Goal: Transaction & Acquisition: Book appointment/travel/reservation

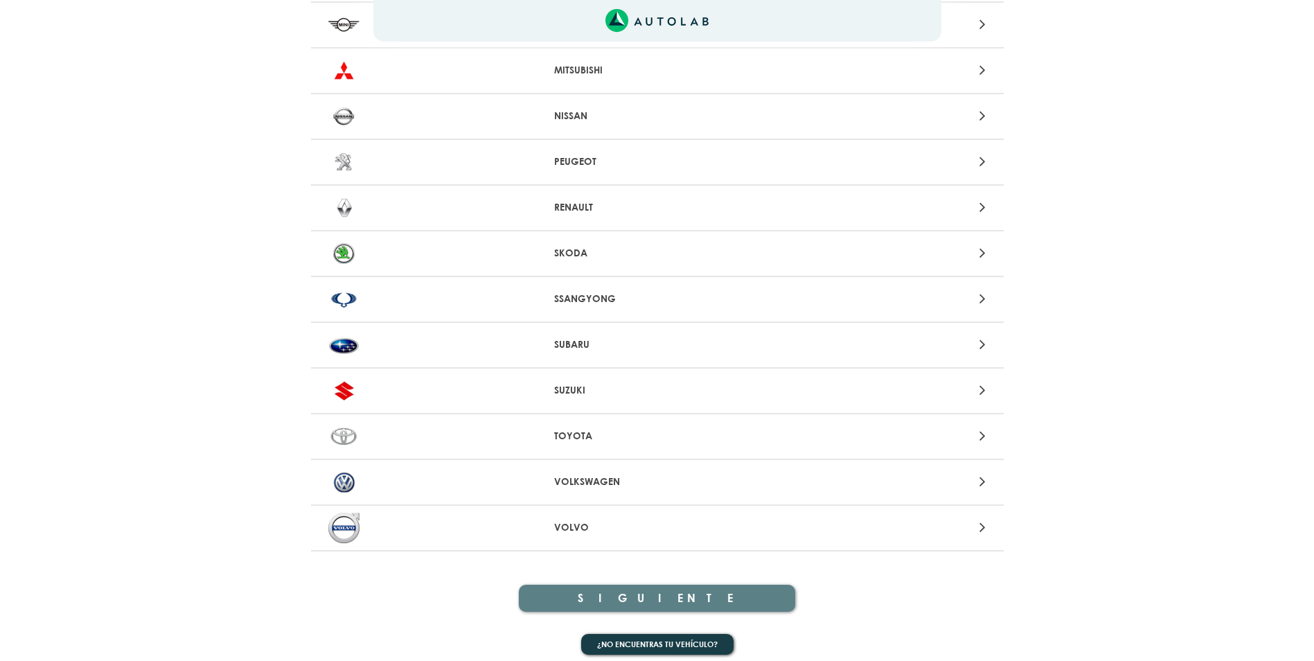
scroll to position [1272, 0]
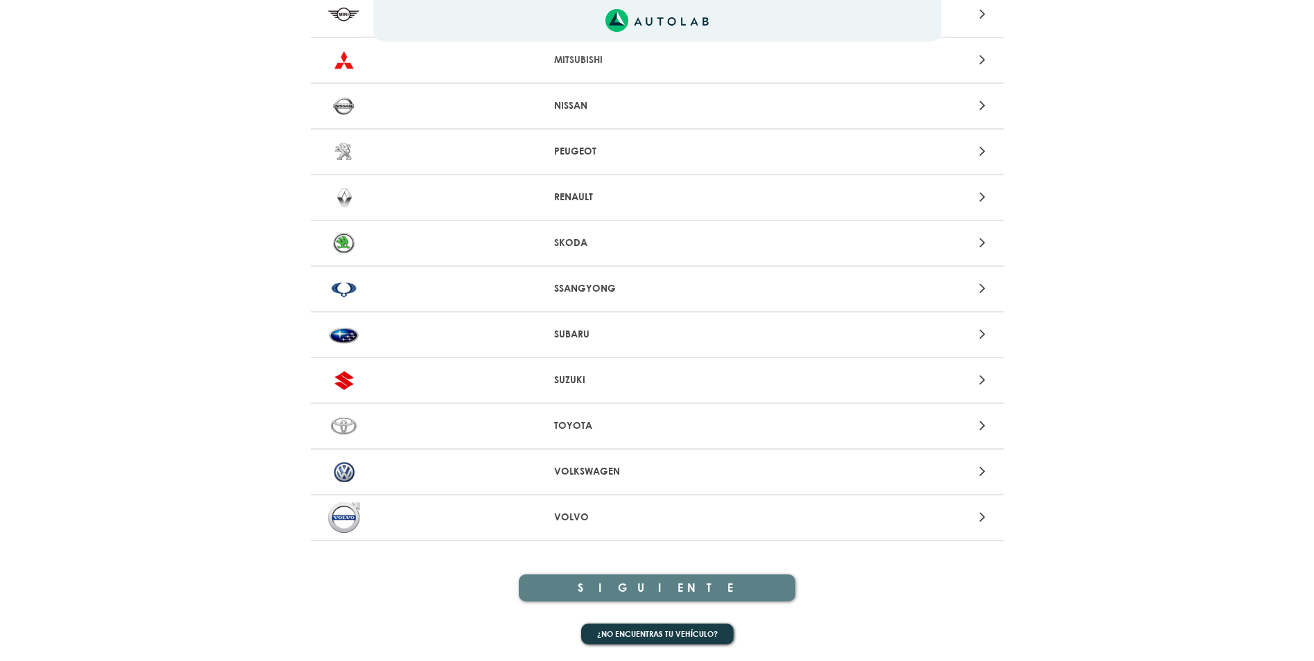
click at [620, 238] on p "SKODA" at bounding box center [657, 243] width 206 height 15
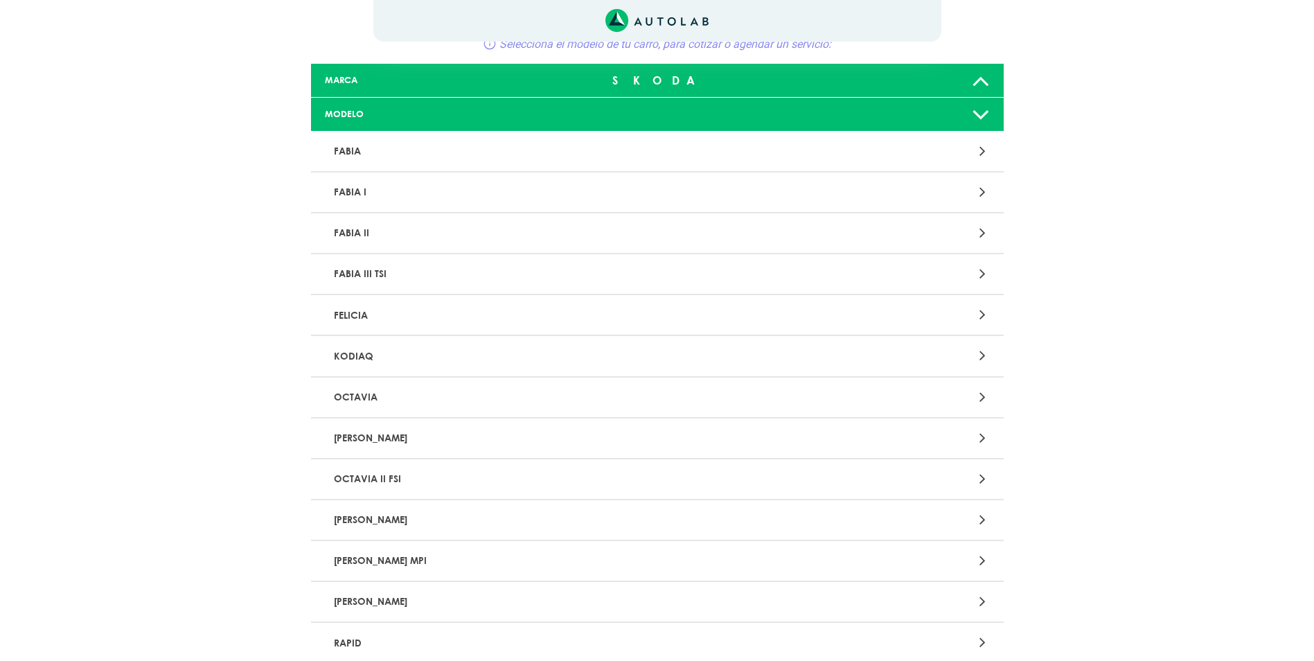
scroll to position [69, 0]
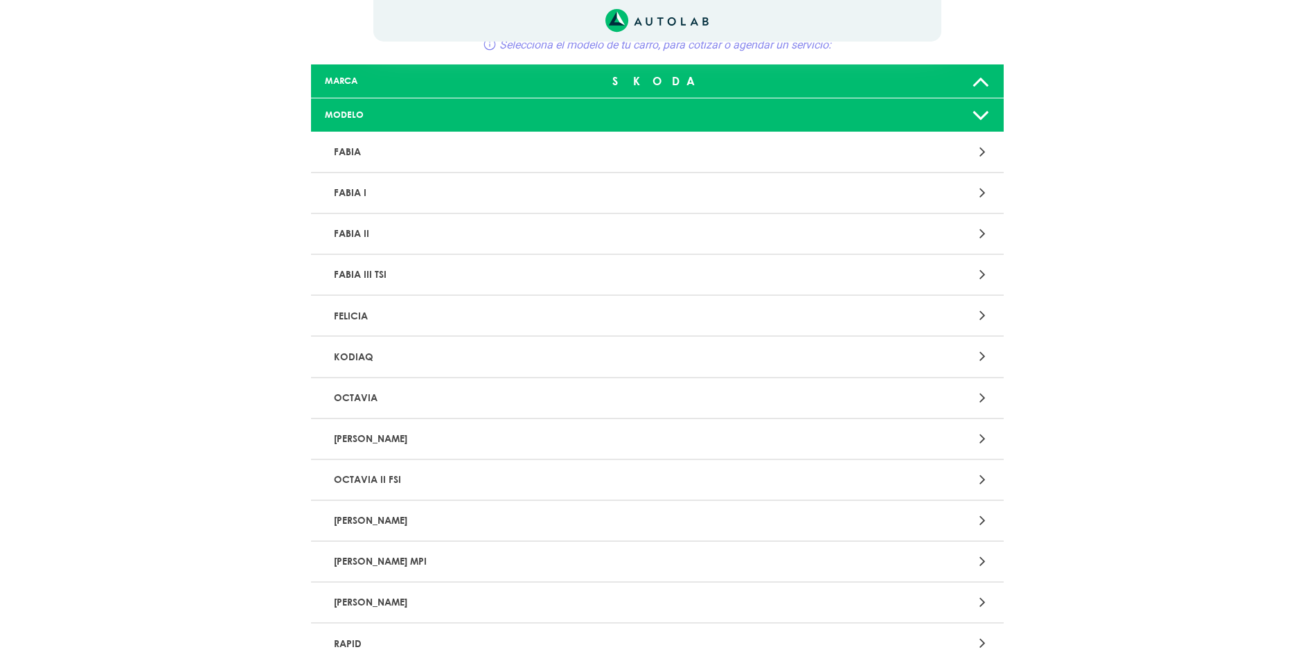
click at [474, 323] on p "FELICIA" at bounding box center [544, 316] width 432 height 26
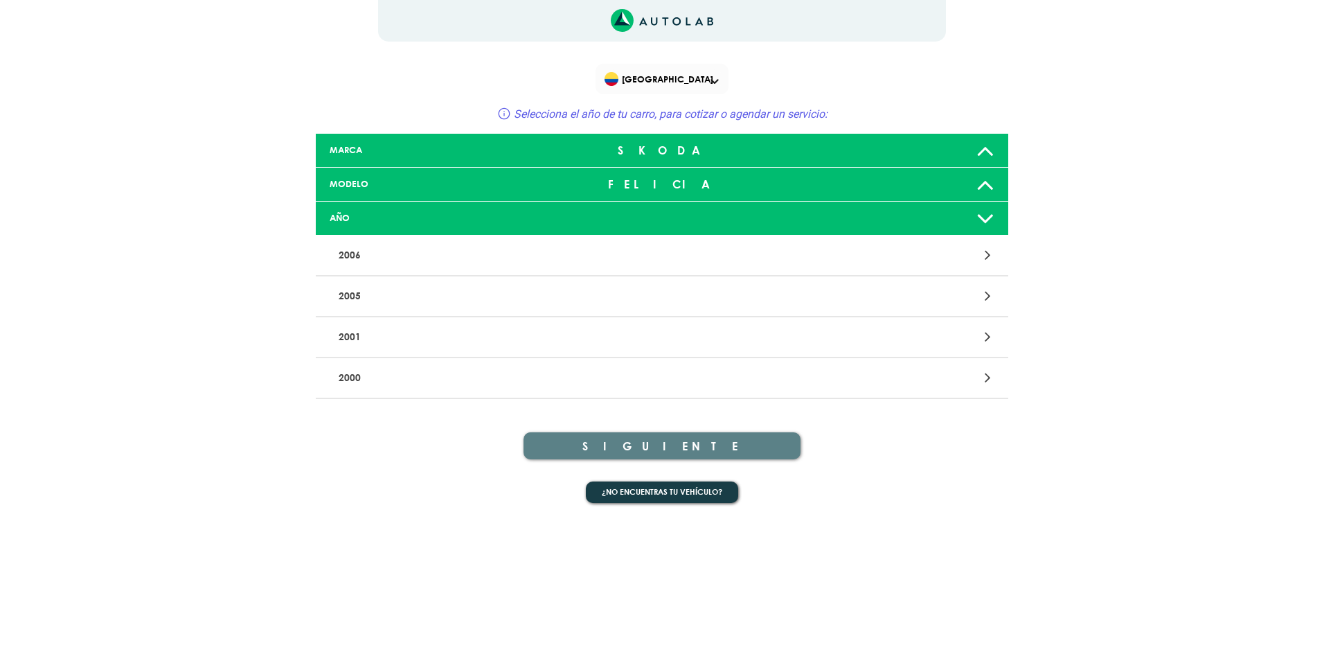
click at [502, 377] on p "2000" at bounding box center [549, 378] width 432 height 26
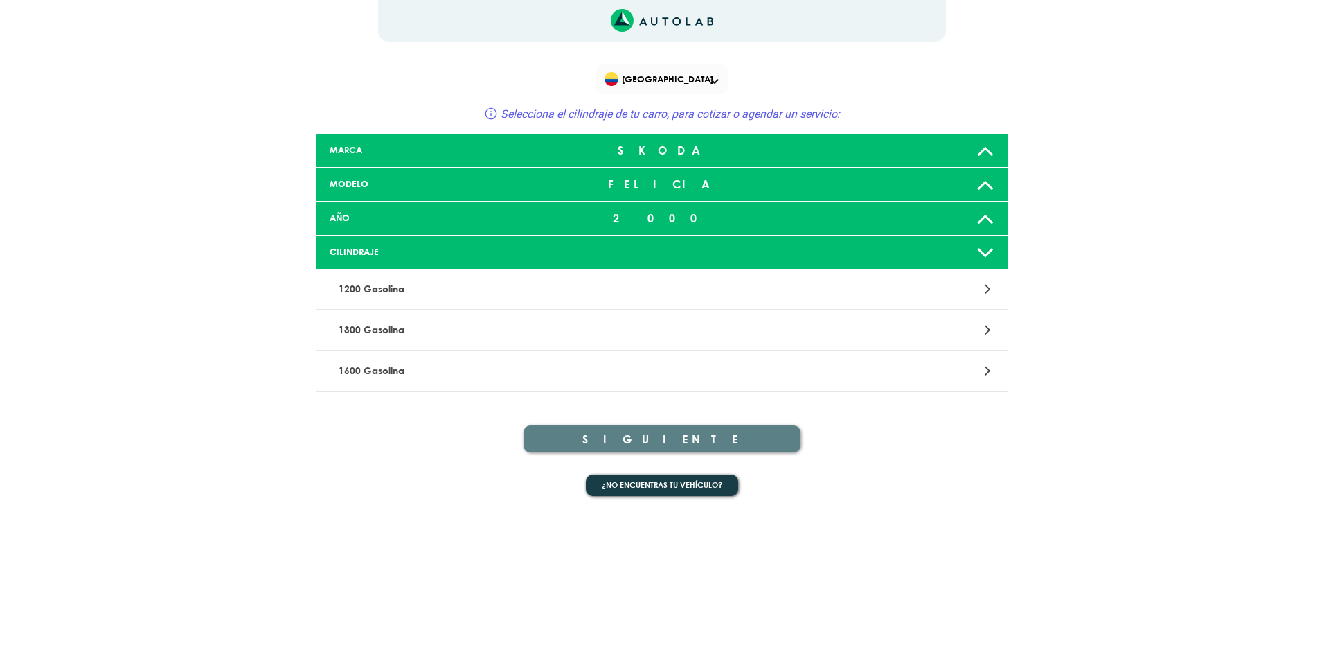
click at [984, 370] on div at bounding box center [888, 371] width 227 height 19
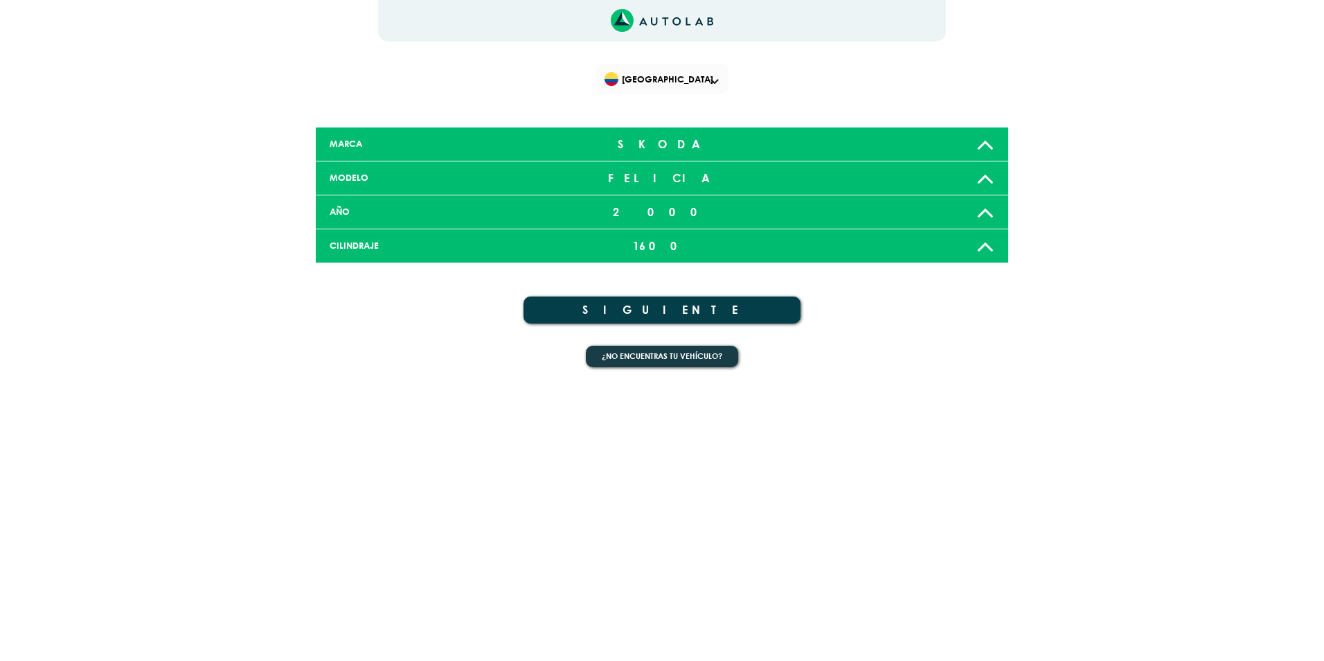
click at [660, 308] on button "SIGUIENTE" at bounding box center [662, 309] width 277 height 27
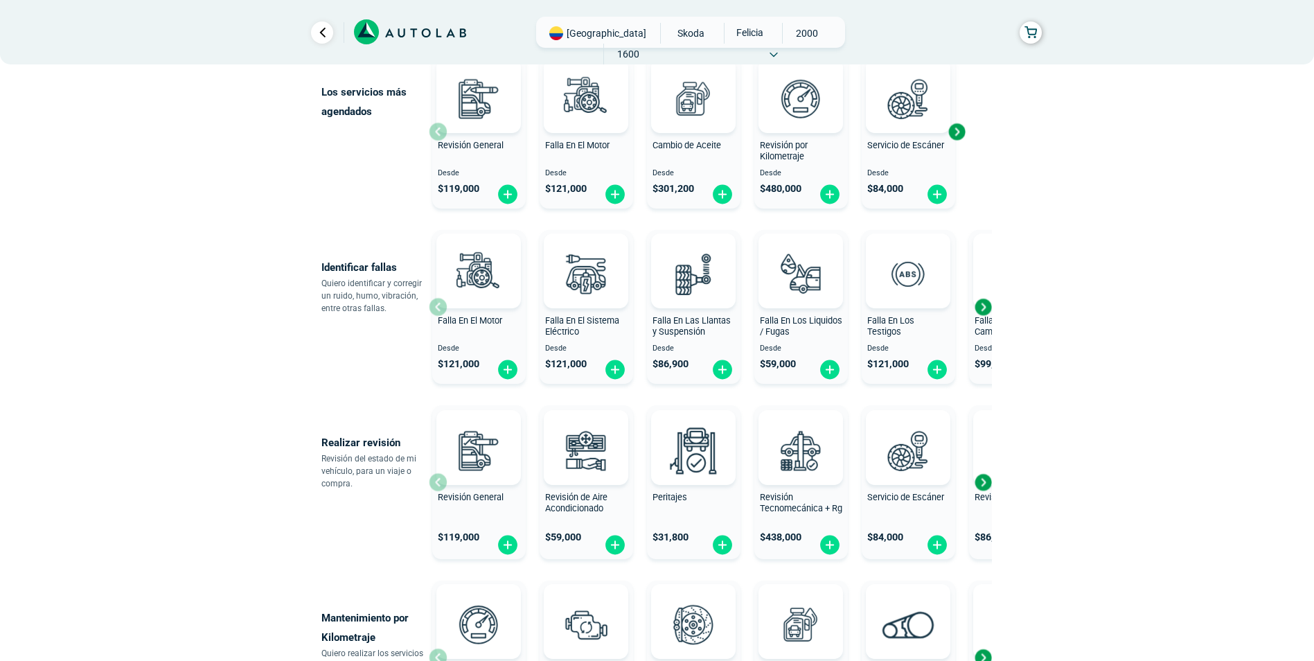
scroll to position [346, 0]
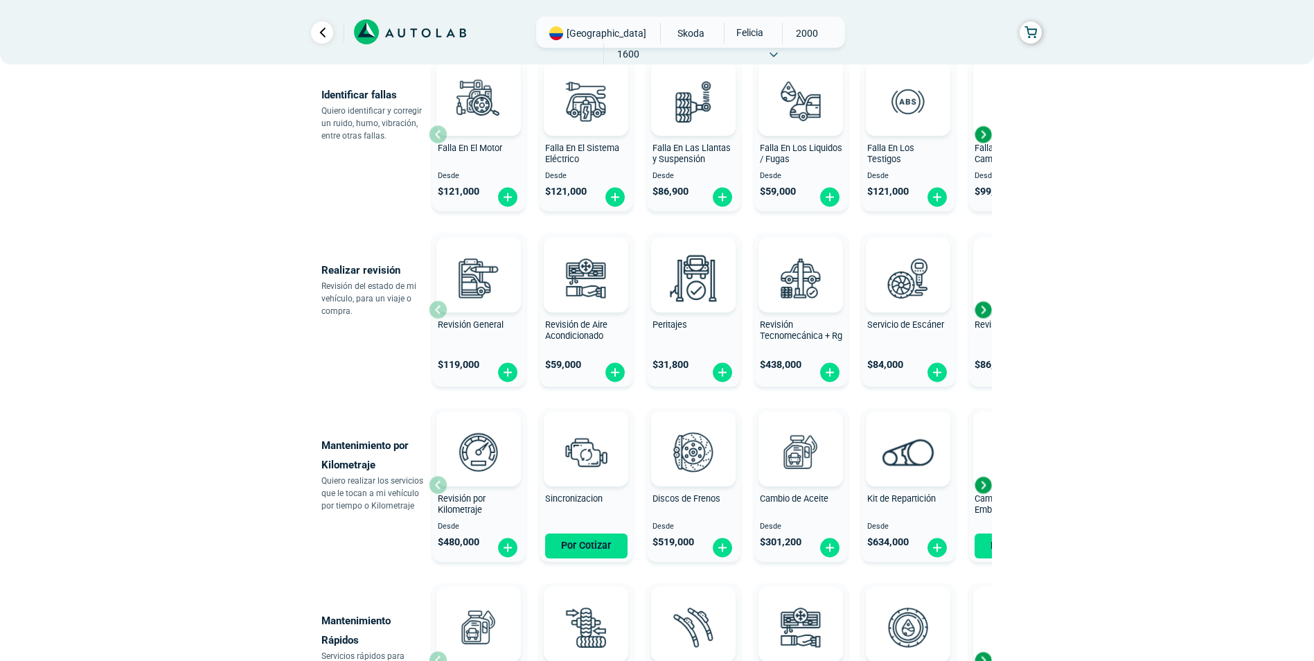
click at [465, 359] on span "$ 119,000" at bounding box center [459, 365] width 42 height 12
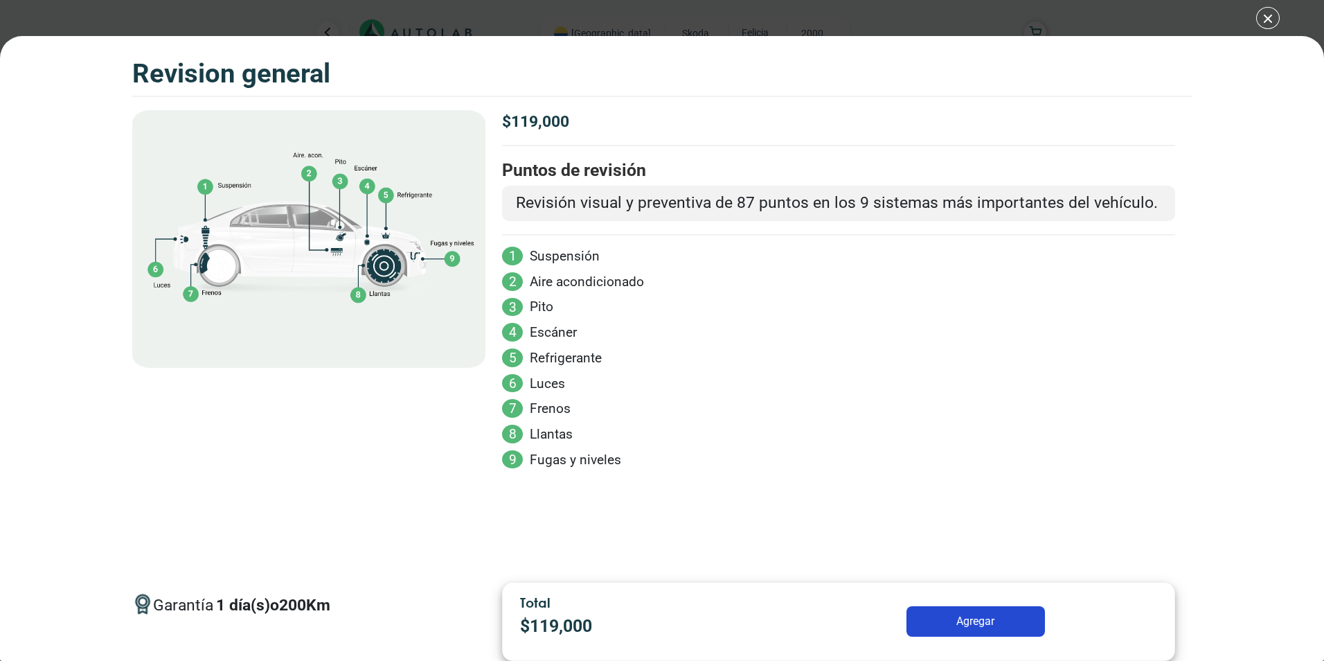
click at [975, 619] on button "Agregar" at bounding box center [976, 621] width 139 height 30
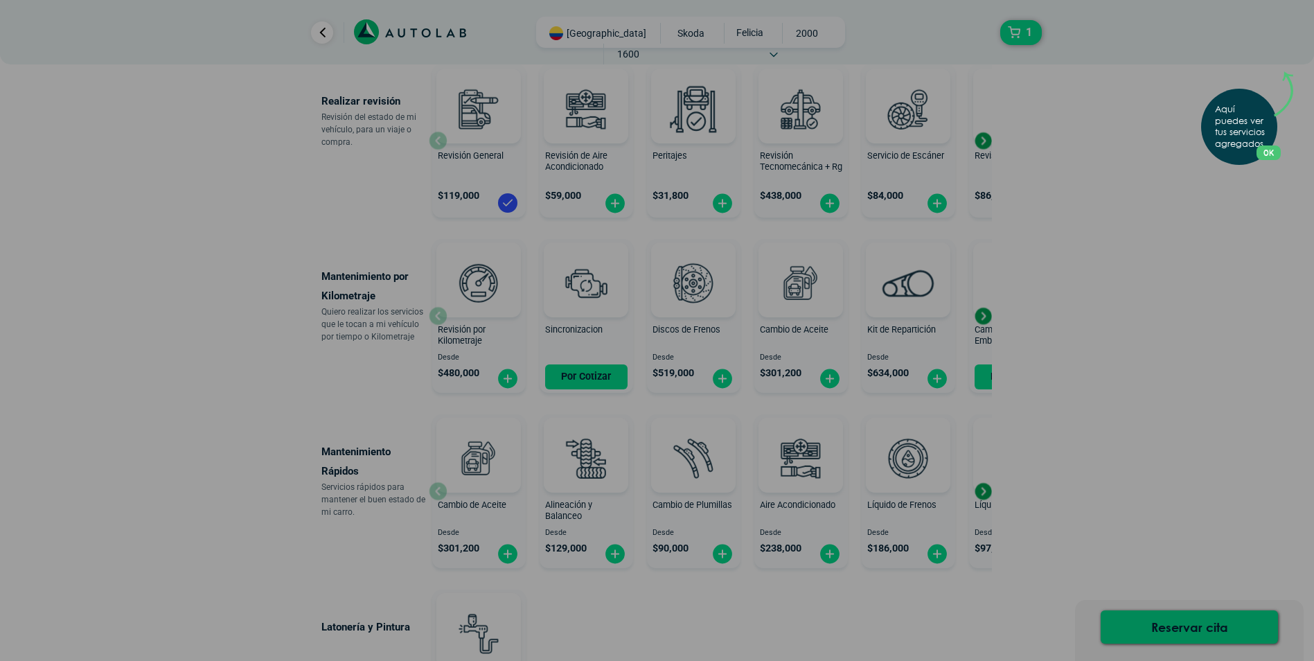
scroll to position [655, 0]
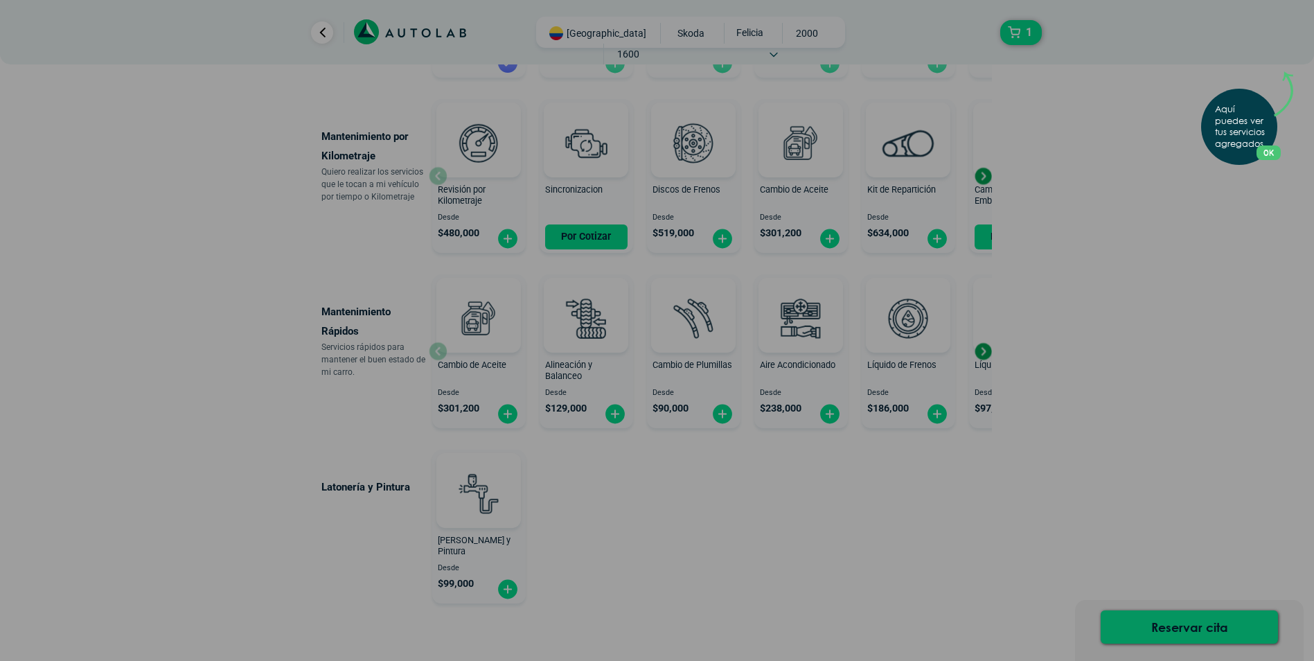
click at [1184, 633] on div "Aquí puedes ver tus servicios agregados. OK .aex,.bex{fill:none!important;strok…" at bounding box center [657, 330] width 1314 height 661
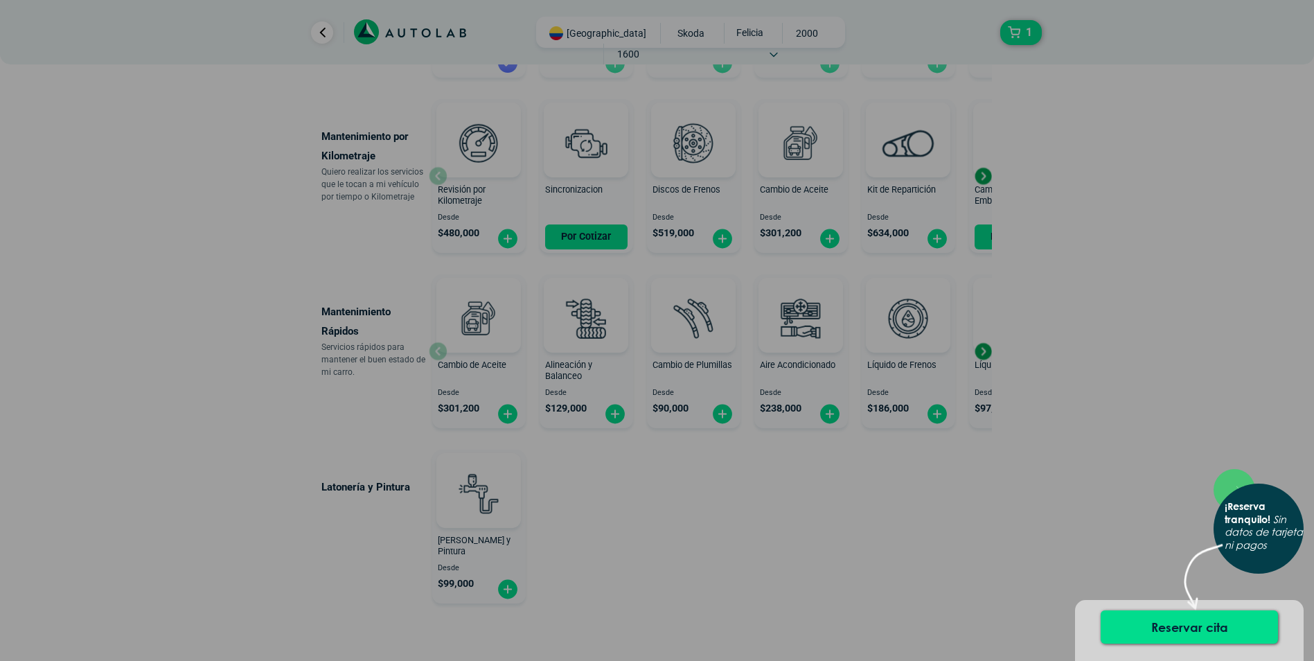
scroll to position [725, 0]
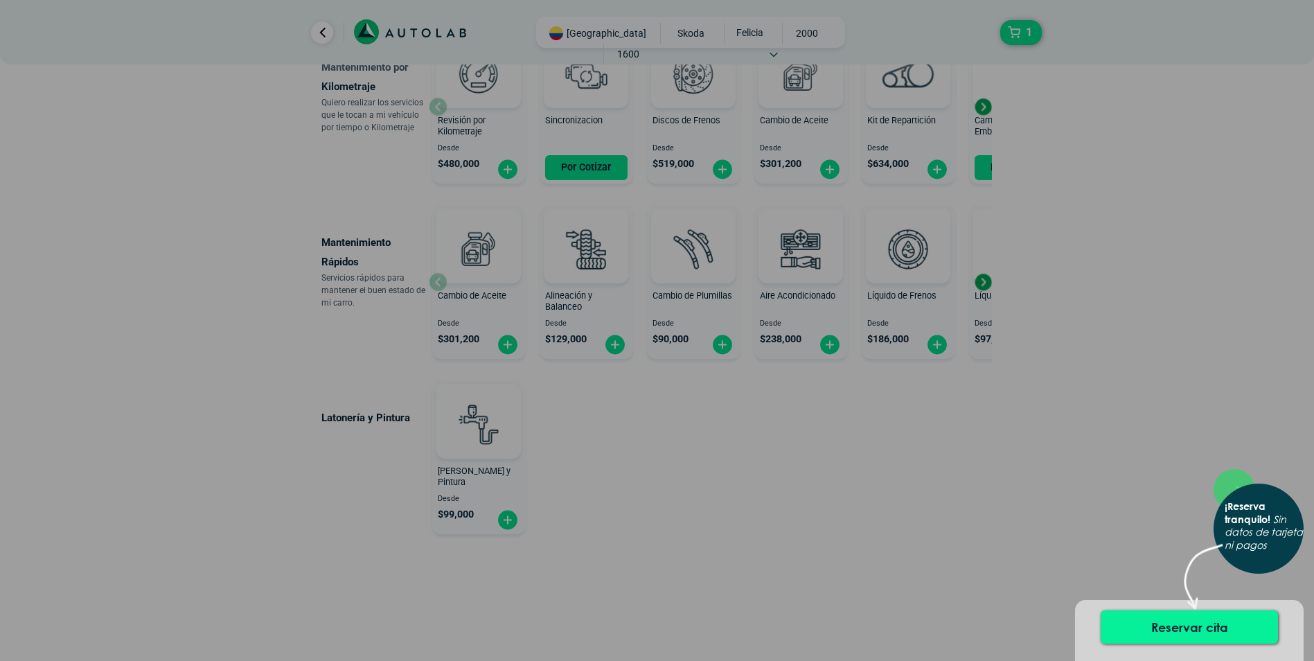
click at [1183, 623] on button "Reservar cita" at bounding box center [1189, 626] width 177 height 33
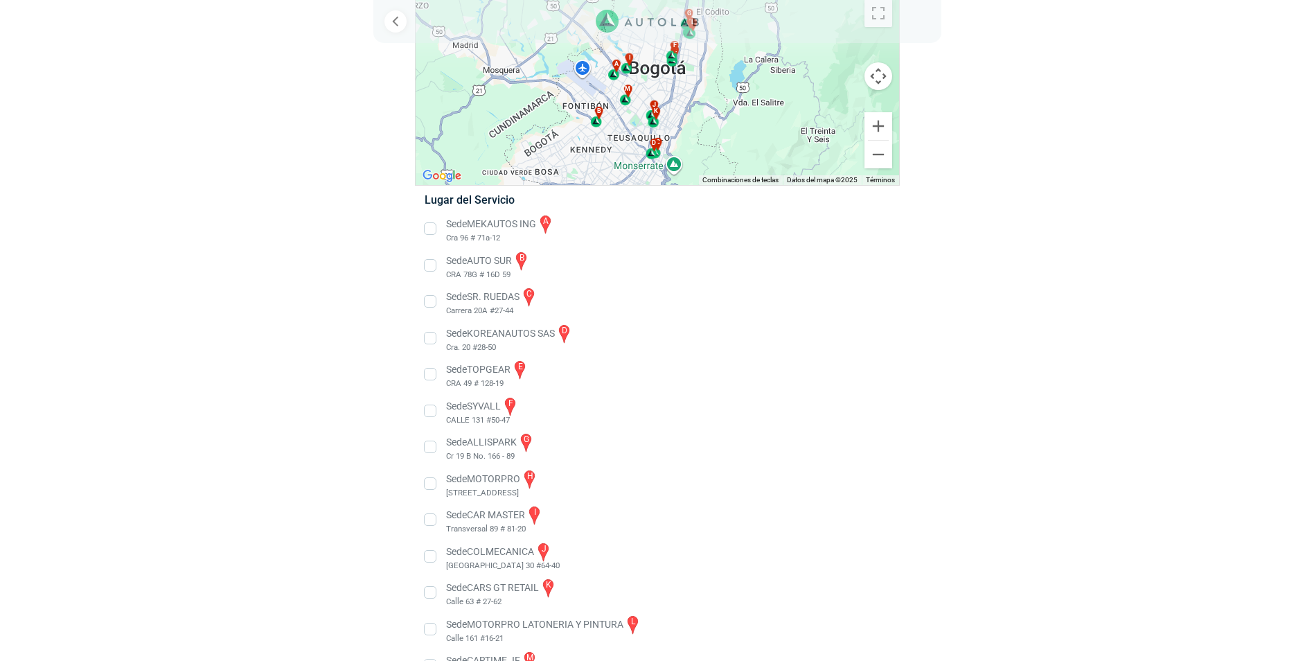
scroll to position [136, 0]
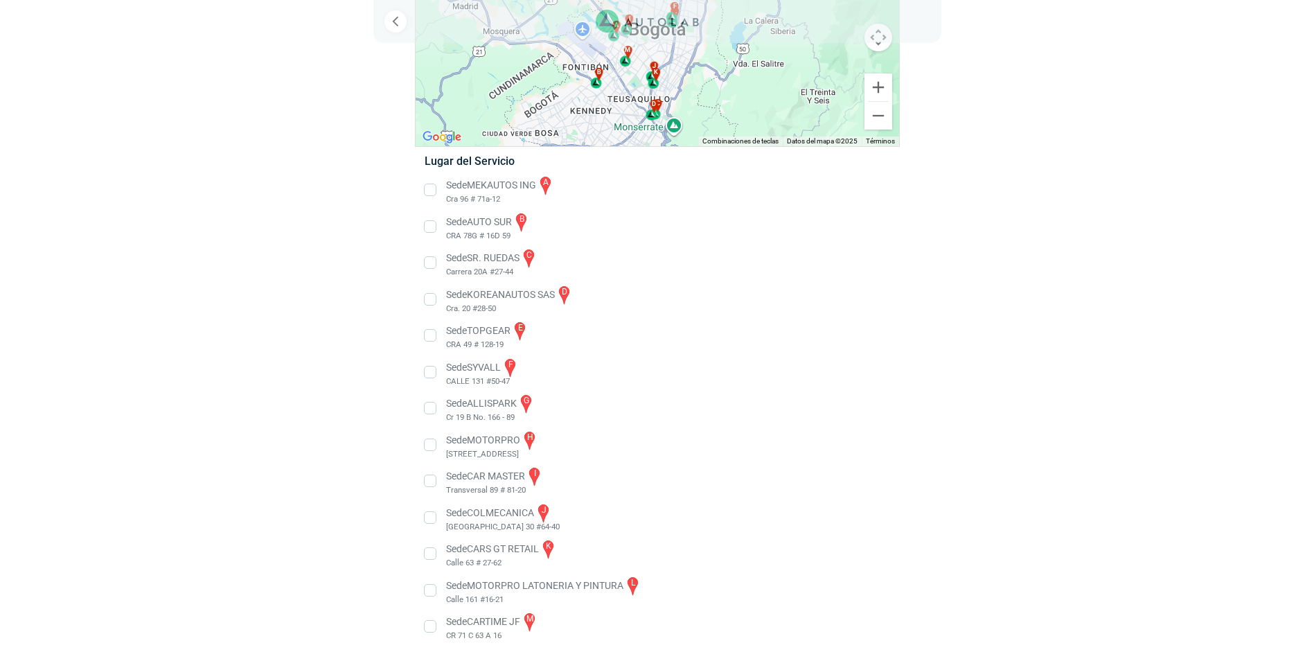
click at [431, 628] on li "Sede CARTIME JF m CR 71 C 63 A 16" at bounding box center [657, 626] width 486 height 31
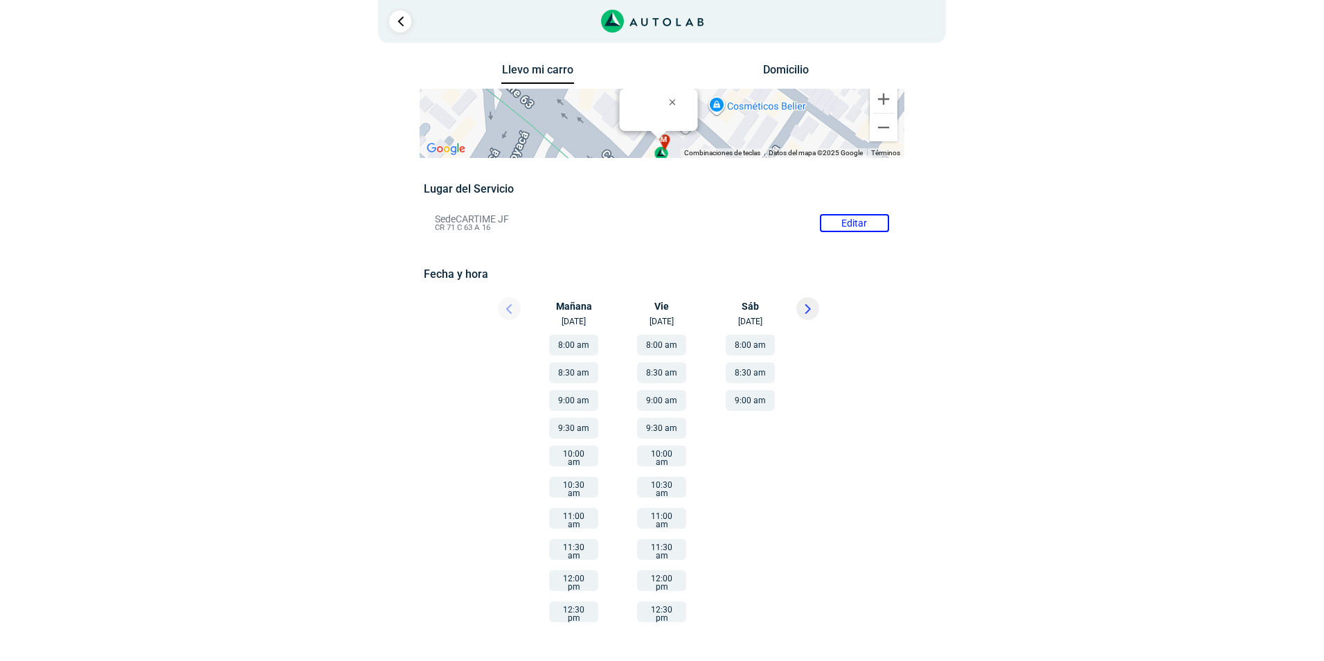
click at [511, 308] on div at bounding box center [496, 312] width 83 height 30
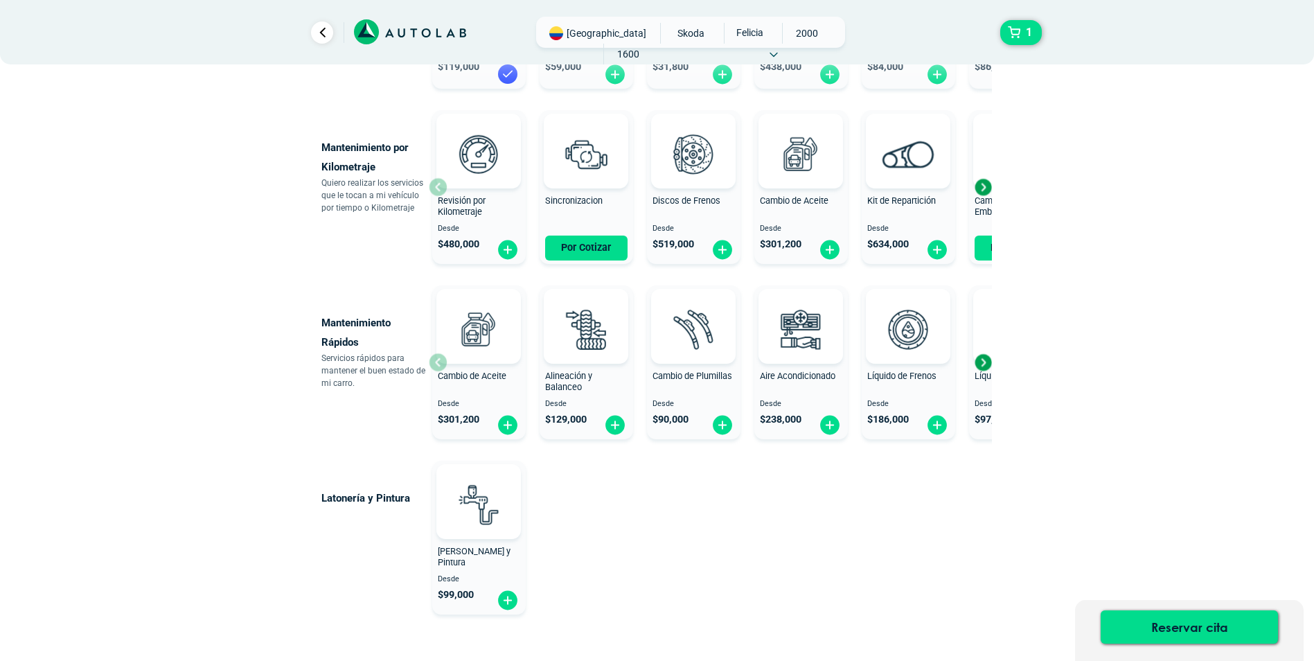
scroll to position [447, 0]
